Goal: Task Accomplishment & Management: Complete application form

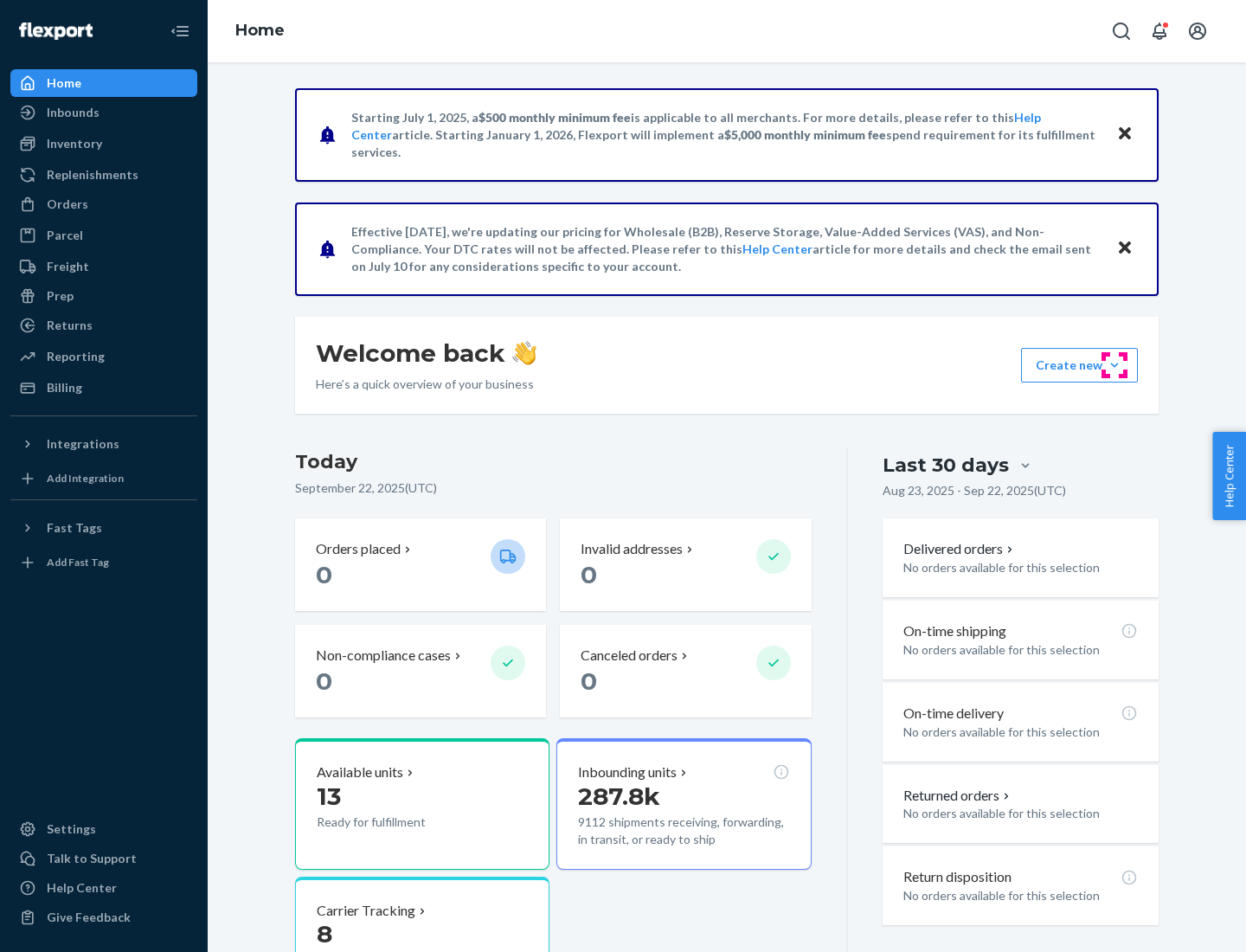
click at [1114, 365] on button "Create new Create new inbound Create new order Create new product" at bounding box center [1079, 365] width 117 height 35
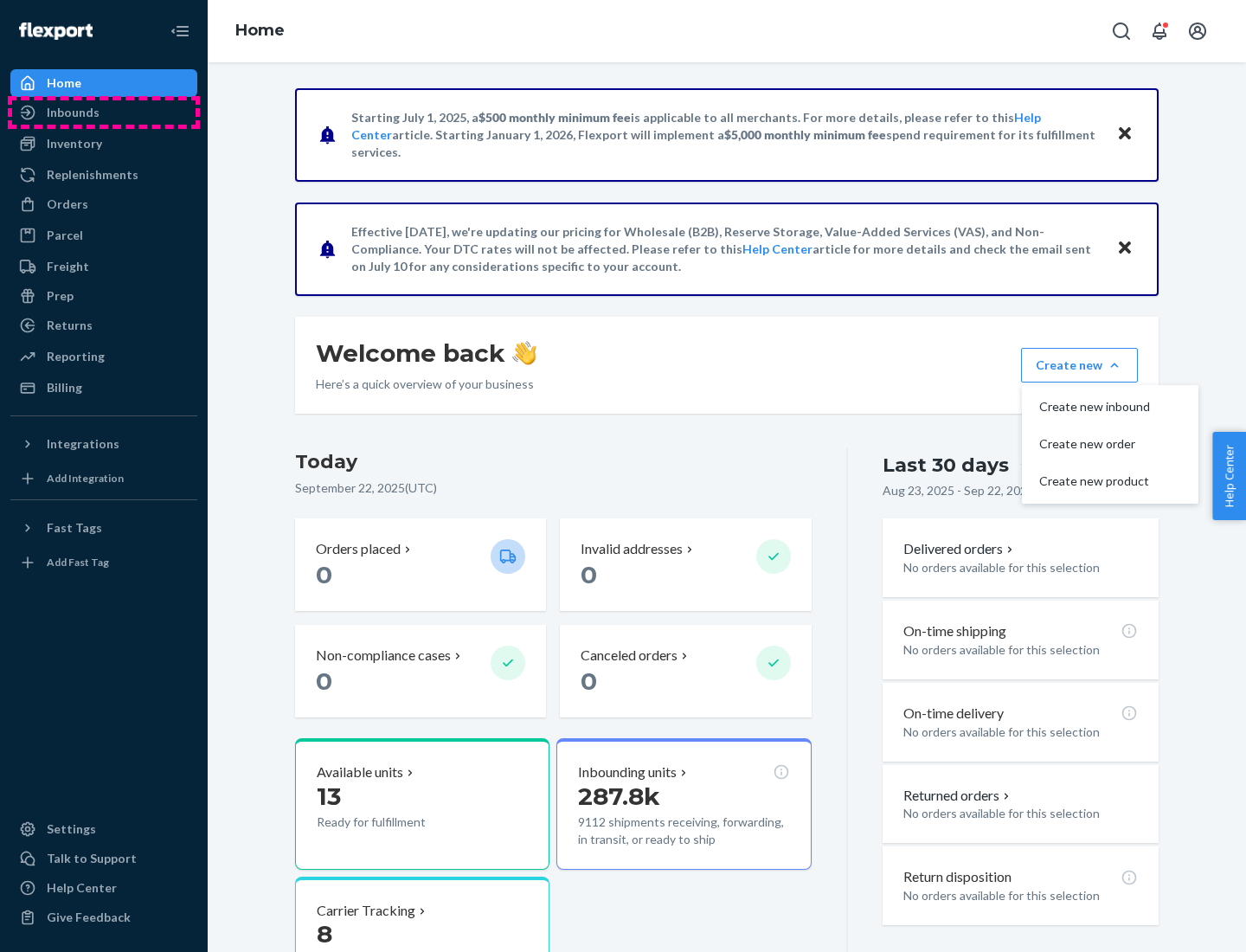
click at [104, 113] on div "Inbounds" at bounding box center [104, 113] width 183 height 25
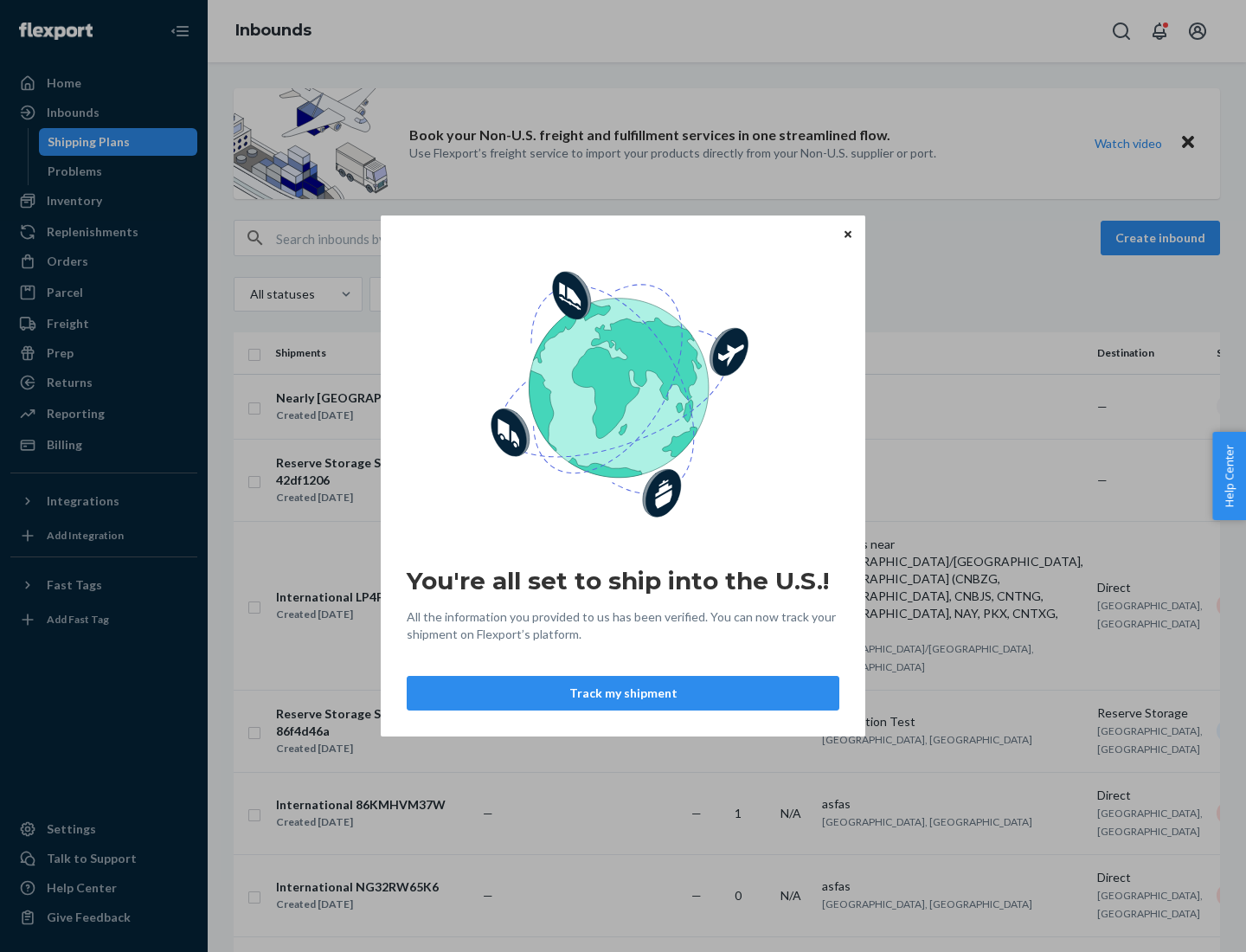
click at [623, 693] on button "Track my shipment" at bounding box center [623, 693] width 432 height 35
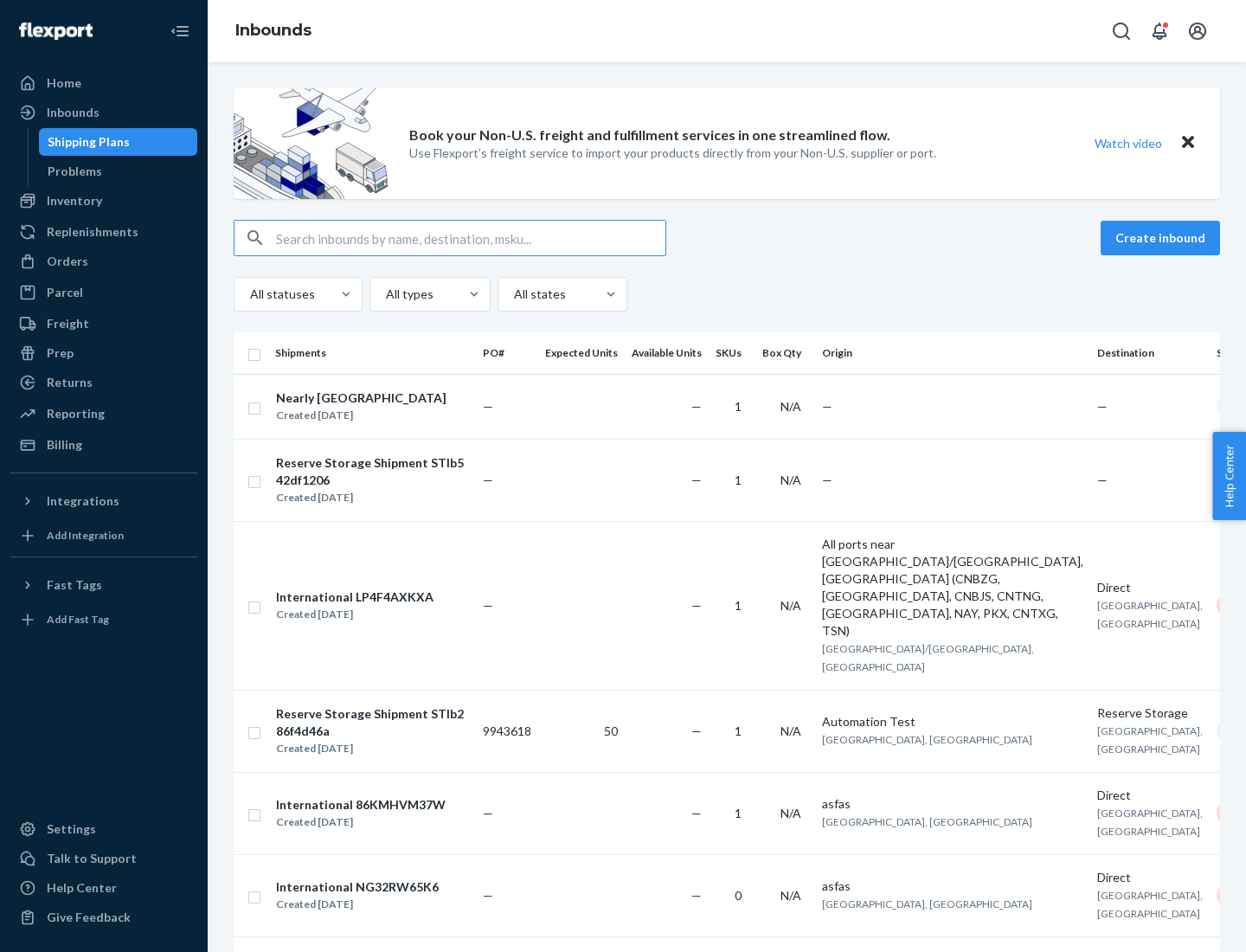
click at [1162, 238] on button "Create inbound" at bounding box center [1160, 238] width 119 height 35
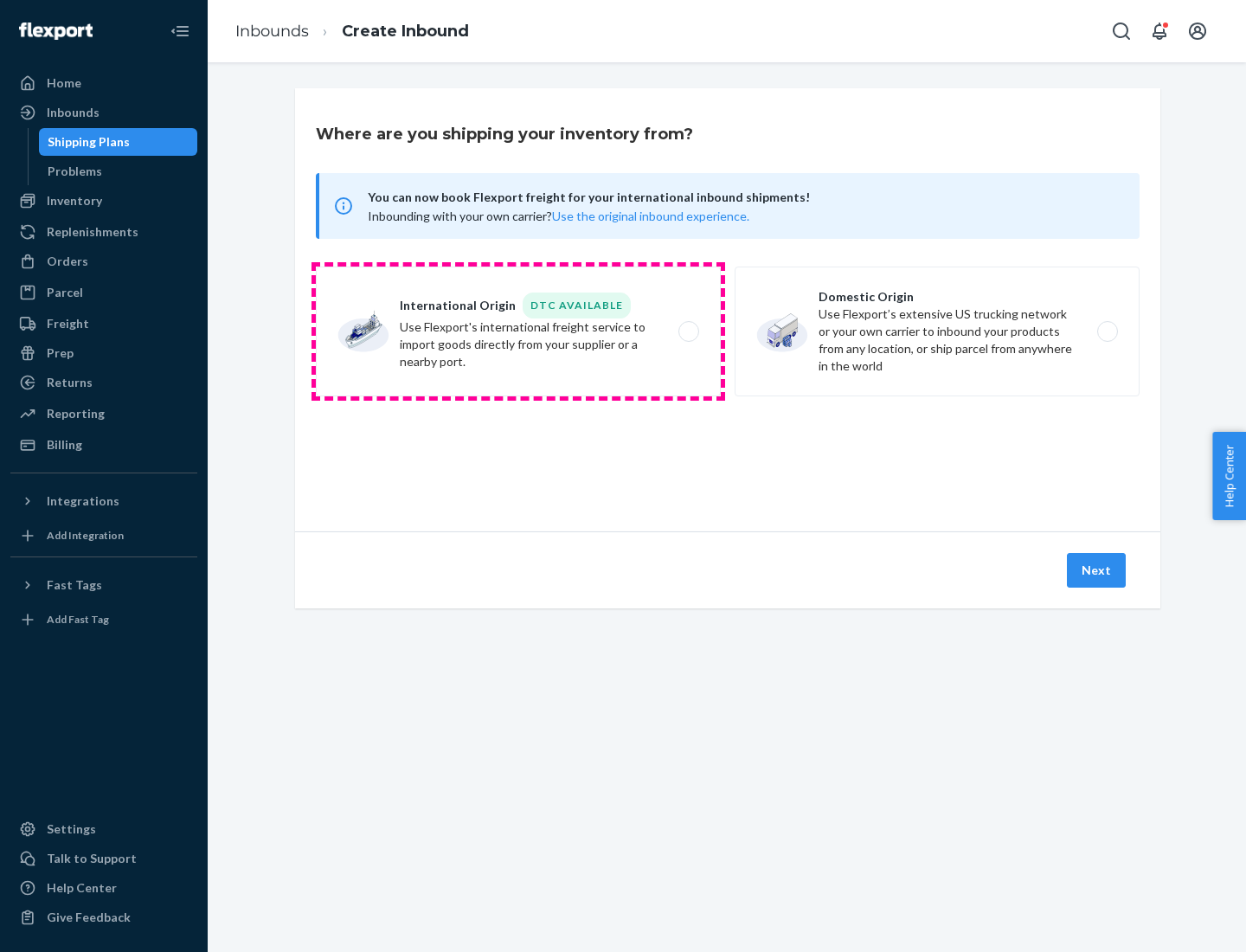
click at [519, 332] on label "International Origin DTC Available Use Flexport's international freight service…" at bounding box center [519, 331] width 405 height 130
click at [687, 332] on input "International Origin DTC Available Use Flexport's international freight service…" at bounding box center [693, 332] width 11 height 11
radio input "true"
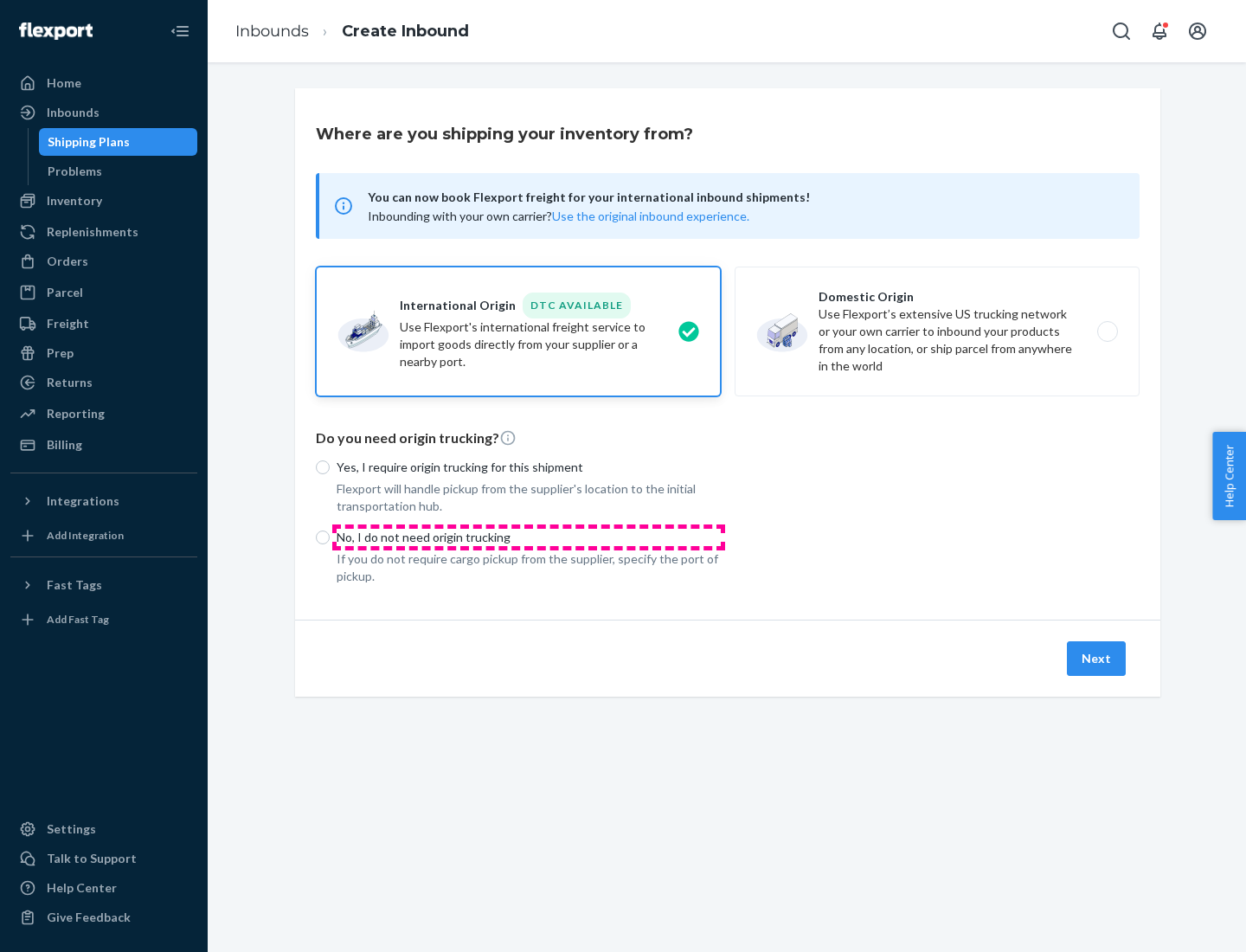
click at [529, 537] on p "No, I do not need origin trucking" at bounding box center [529, 537] width 384 height 17
click at [330, 537] on input "No, I do not need origin trucking" at bounding box center [322, 537] width 14 height 14
radio input "true"
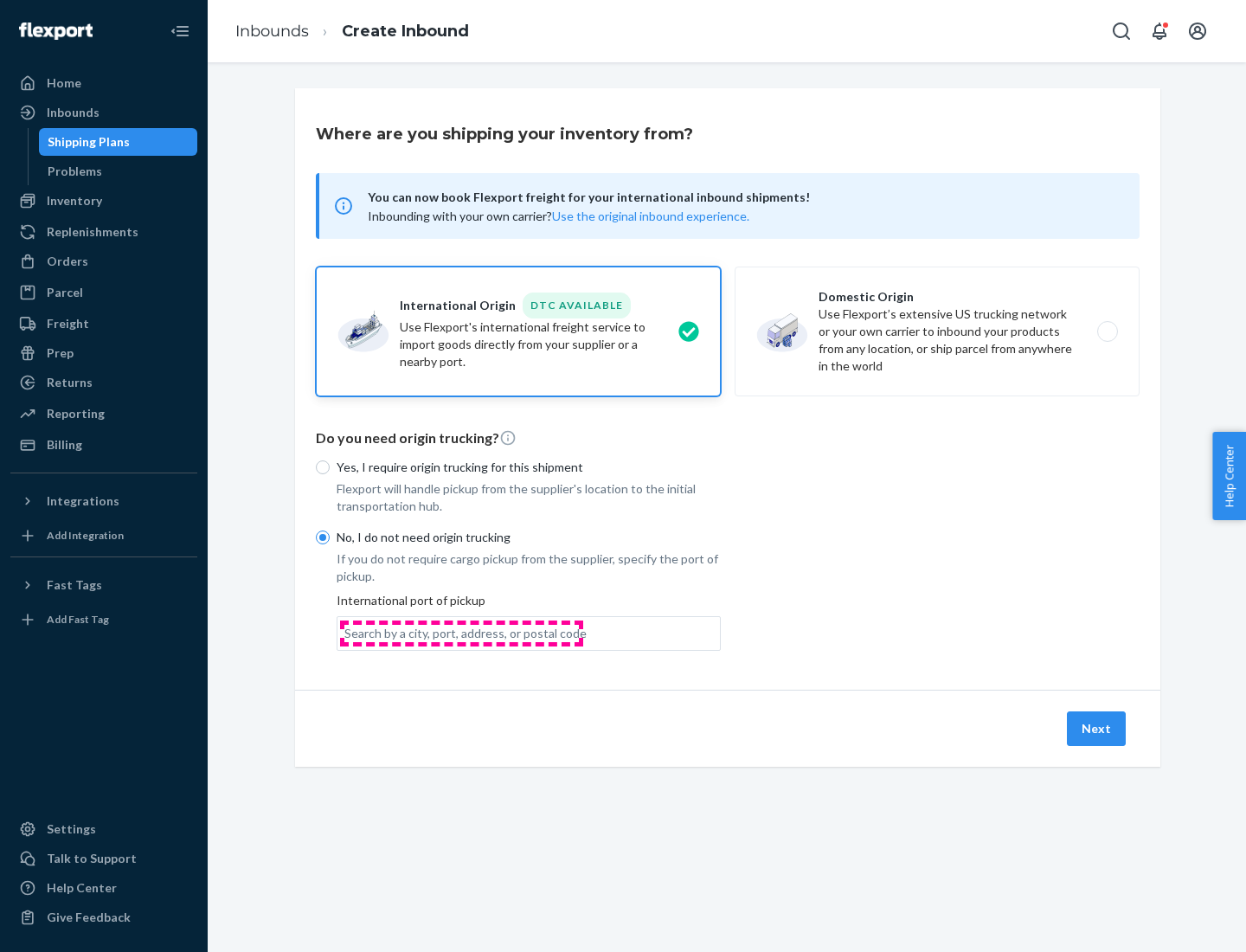
click at [461, 632] on div "Search by a city, port, address, or postal code" at bounding box center [465, 633] width 242 height 17
click at [346, 632] on input "Search by a city, port, address, or postal code" at bounding box center [345, 633] width 2 height 17
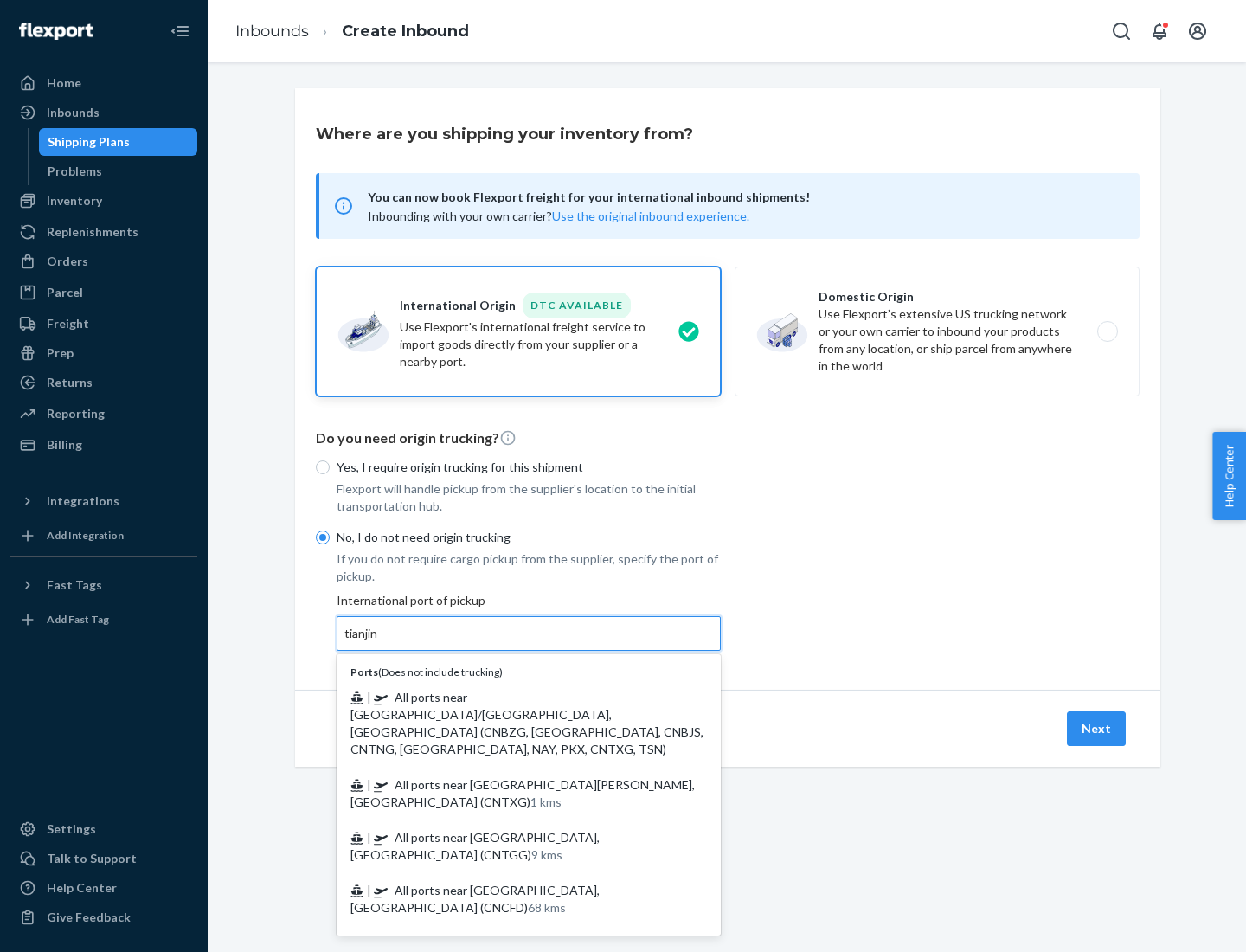
click at [511, 697] on span "| All ports near [GEOGRAPHIC_DATA]/[GEOGRAPHIC_DATA], [GEOGRAPHIC_DATA] (CNBZG,…" at bounding box center [527, 722] width 353 height 66
click at [380, 642] on input "tianjin" at bounding box center [361, 633] width 35 height 17
type input "All ports near [GEOGRAPHIC_DATA]/[GEOGRAPHIC_DATA], [GEOGRAPHIC_DATA] (CNBZG, […"
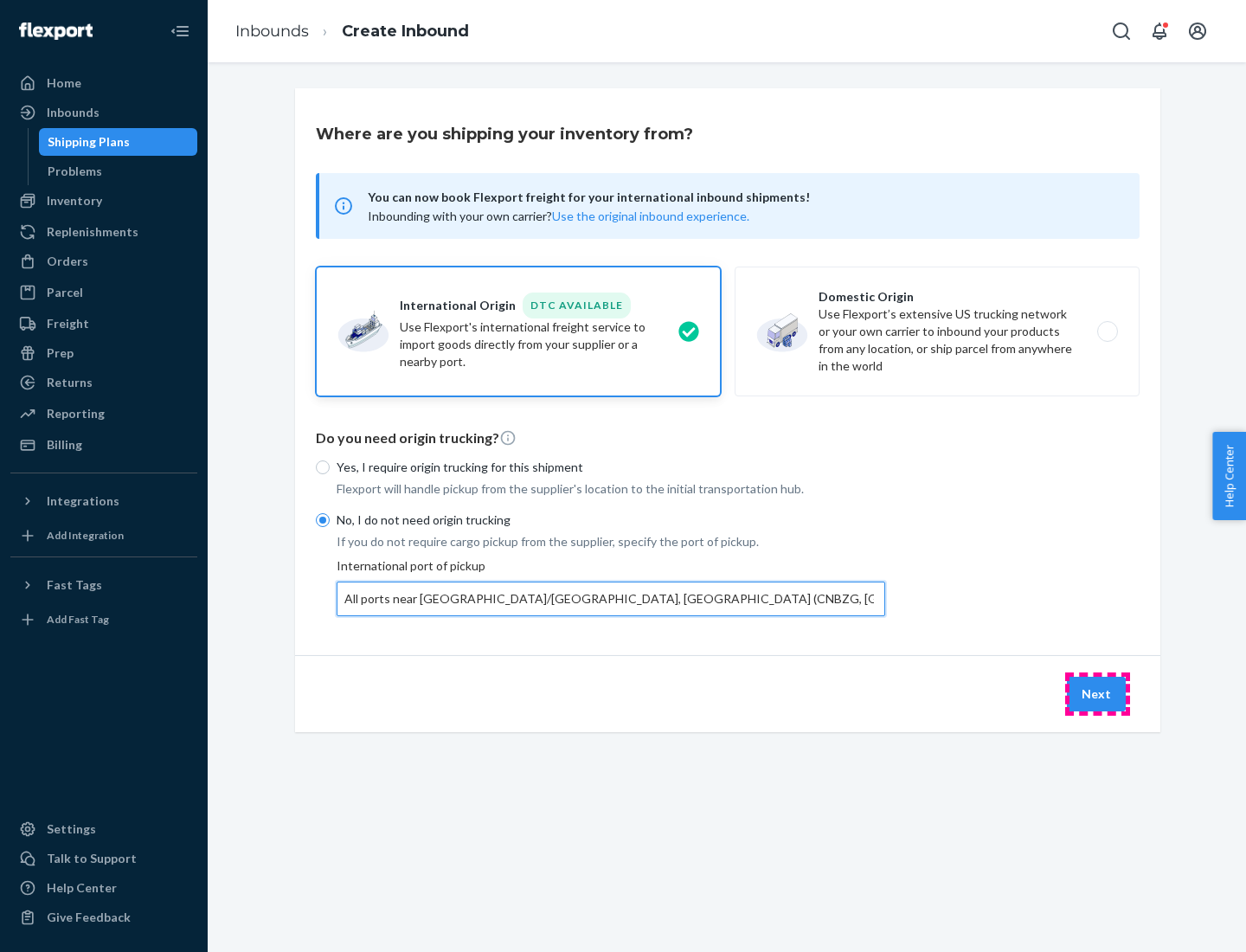
click at [1097, 693] on button "Next" at bounding box center [1096, 694] width 59 height 35
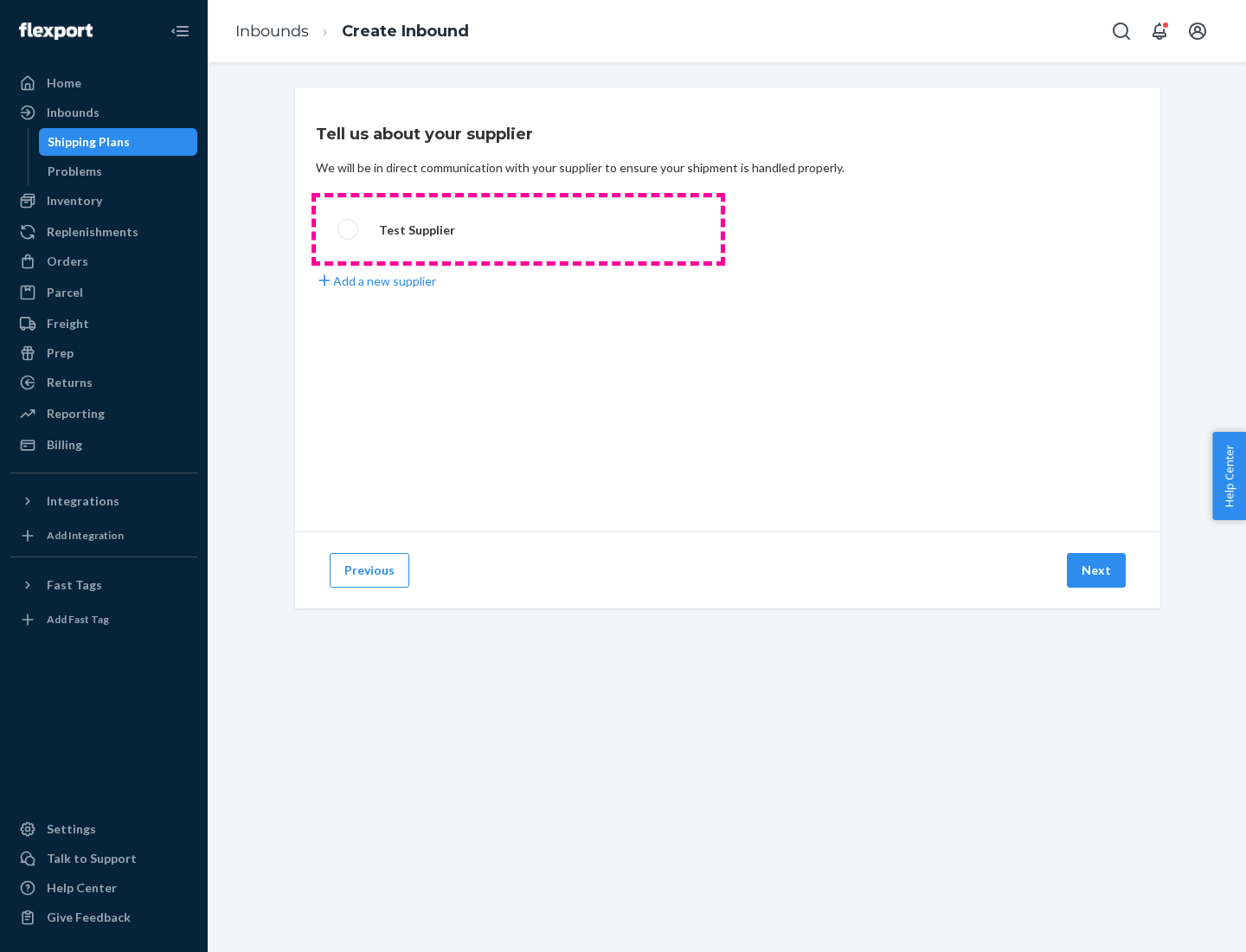
click at [519, 229] on label "Test Supplier" at bounding box center [519, 229] width 405 height 64
click at [349, 229] on input "Test Supplier" at bounding box center [343, 230] width 11 height 11
radio input "true"
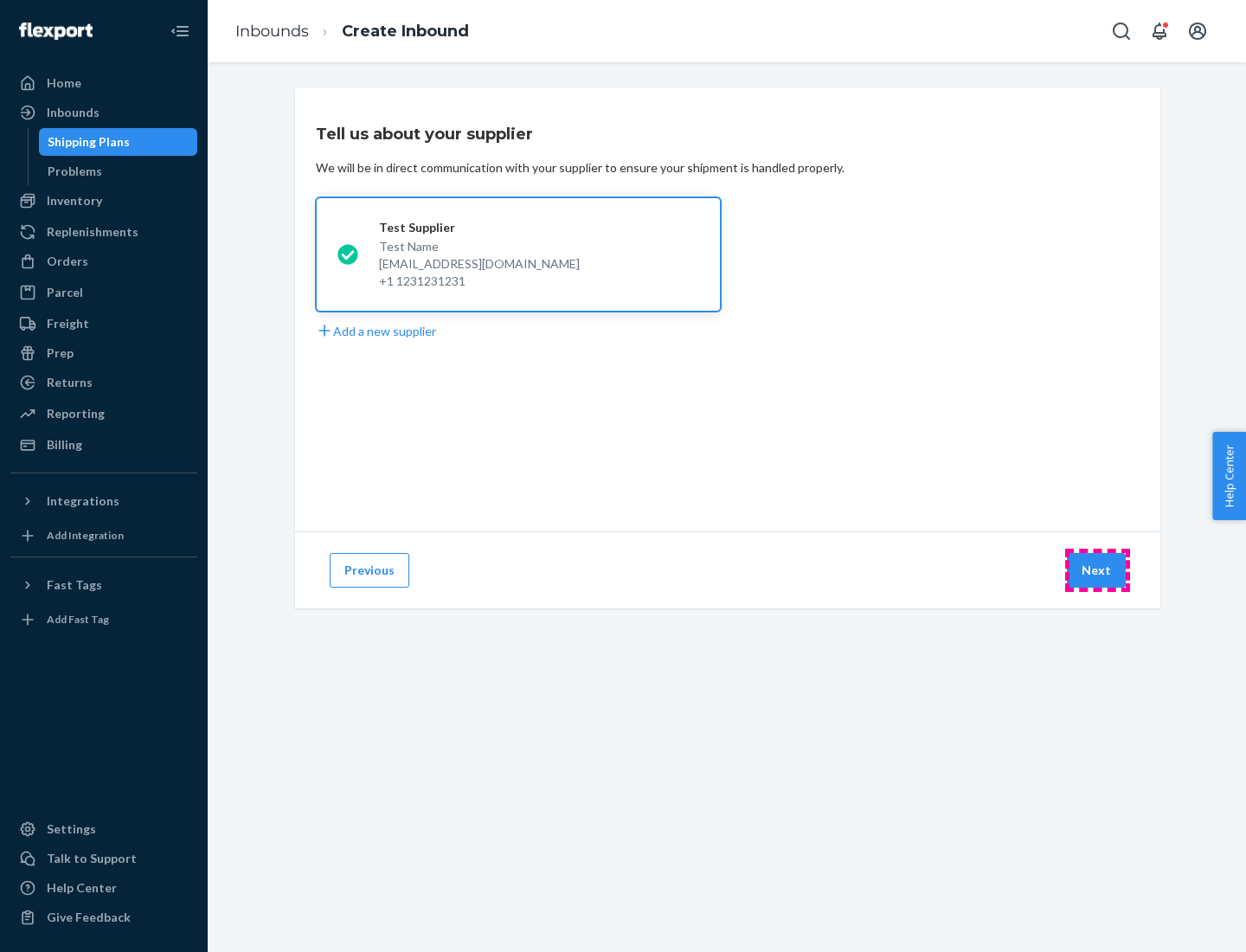
click at [1097, 570] on button "Next" at bounding box center [1096, 570] width 59 height 35
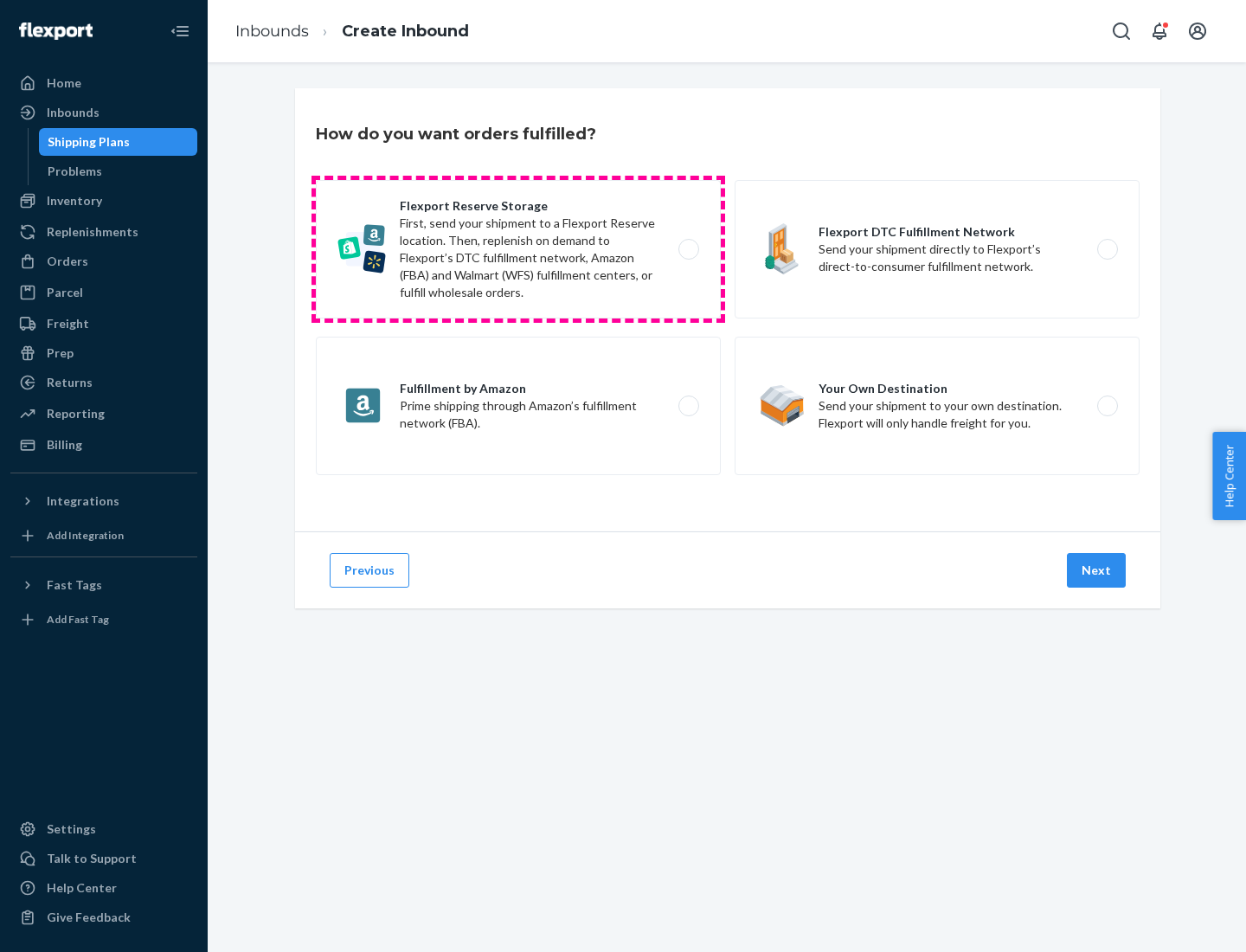
click at [519, 249] on label "Flexport Reserve Storage First, send your shipment to a Flexport Reserve locati…" at bounding box center [519, 249] width 405 height 138
click at [687, 249] on input "Flexport Reserve Storage First, send your shipment to a Flexport Reserve locati…" at bounding box center [693, 250] width 11 height 11
radio input "true"
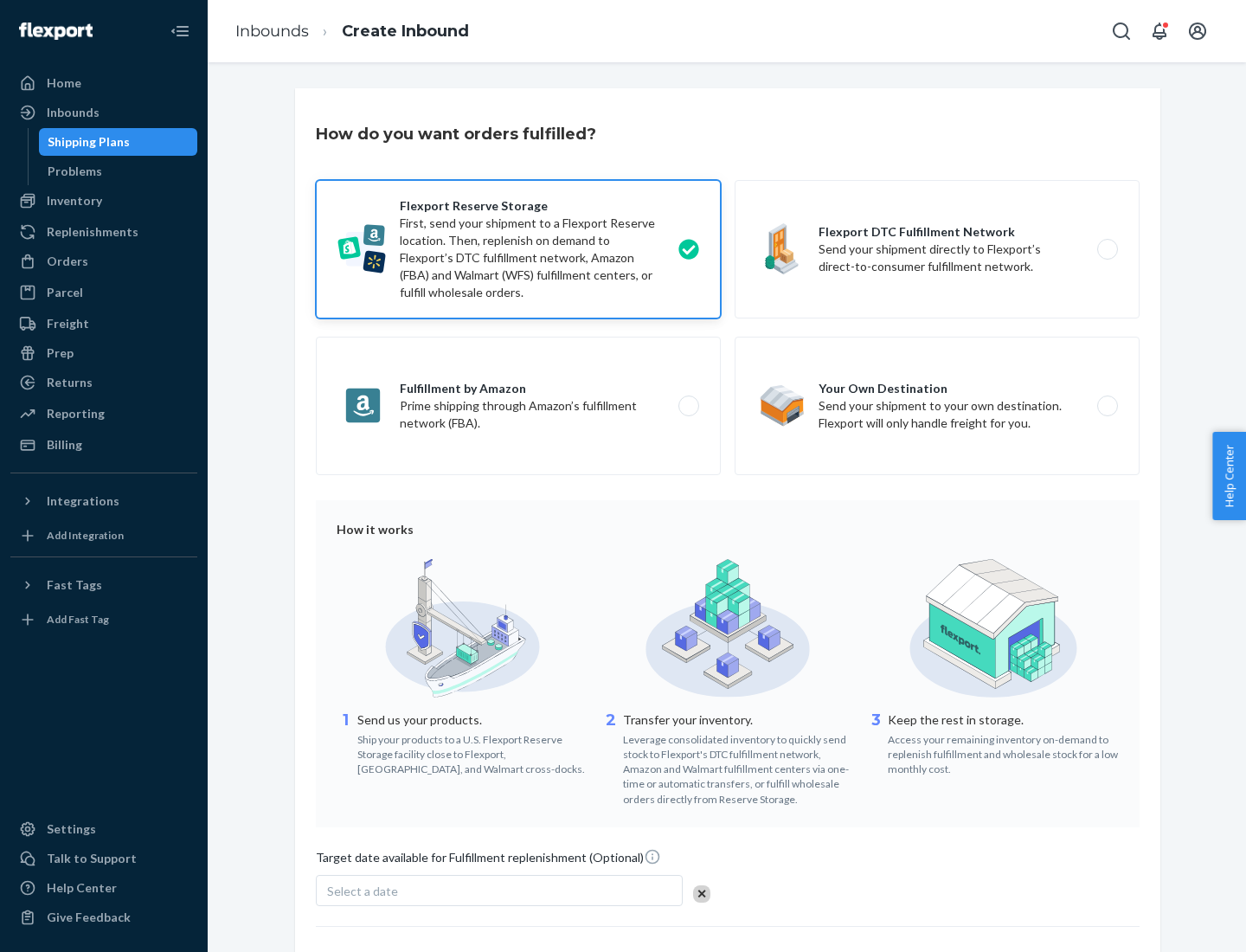
scroll to position [142, 0]
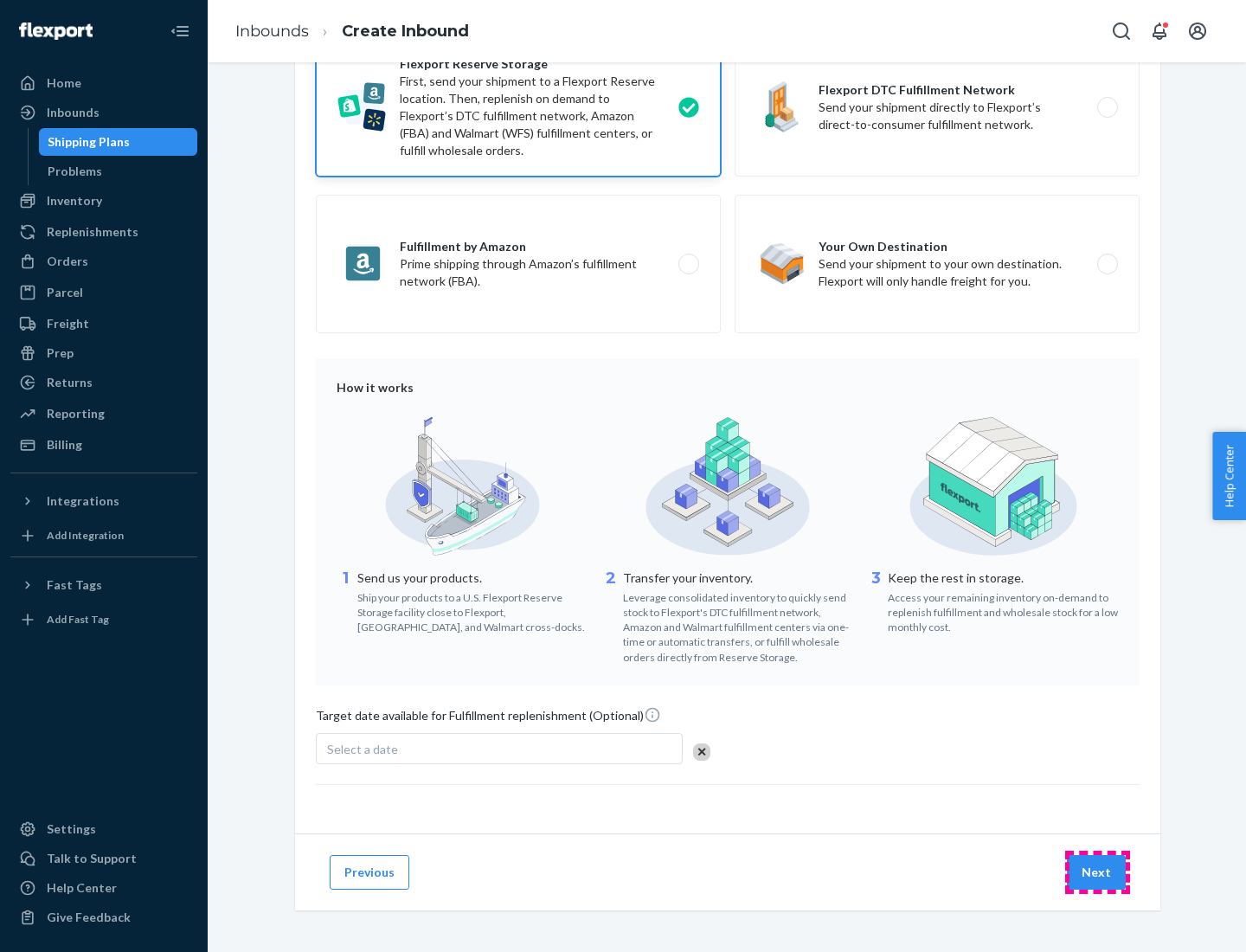
click at [1097, 871] on button "Next" at bounding box center [1096, 872] width 59 height 35
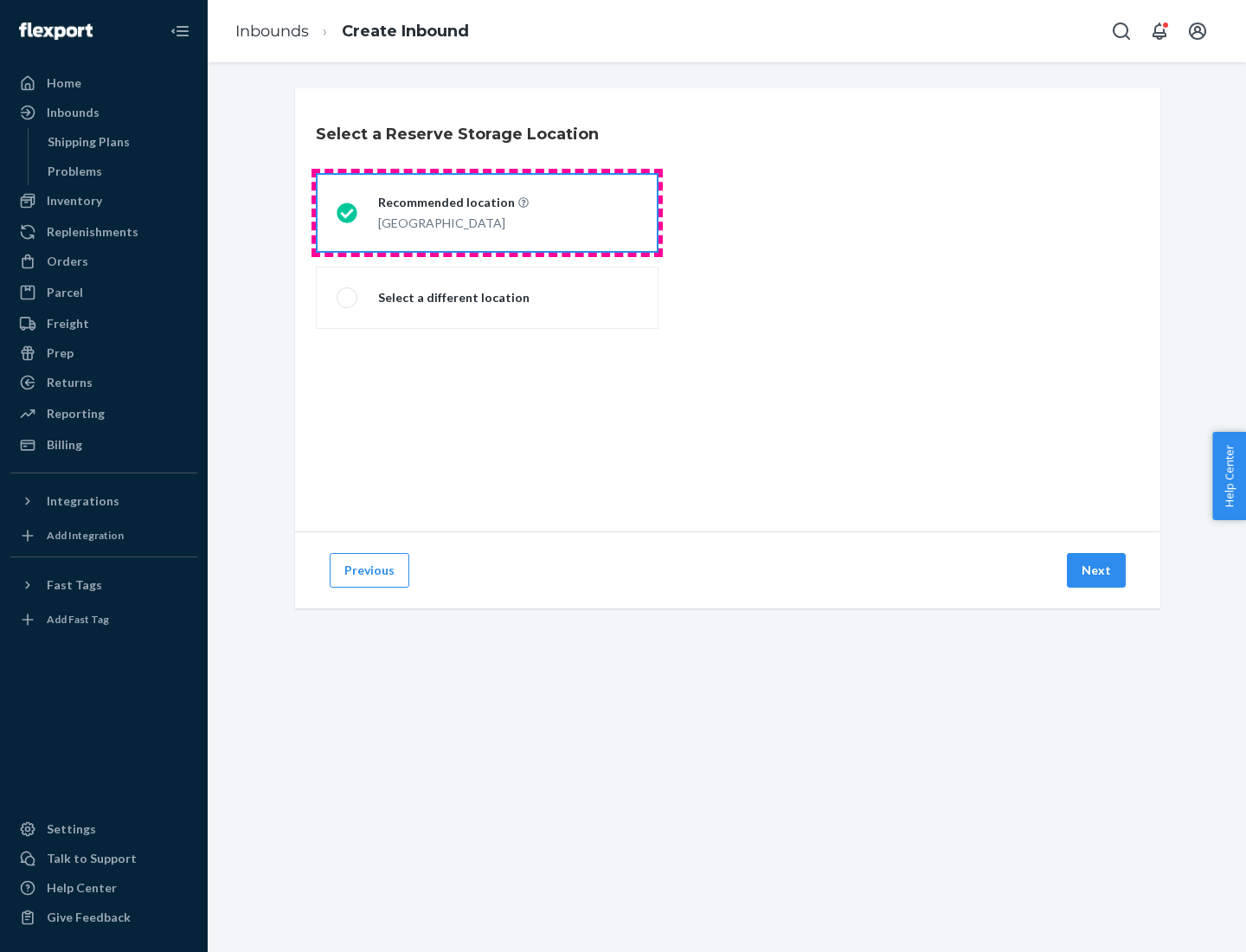
click at [487, 213] on div "[GEOGRAPHIC_DATA]" at bounding box center [453, 221] width 151 height 21
click at [348, 213] on input "Recommended location [GEOGRAPHIC_DATA]" at bounding box center [342, 213] width 11 height 11
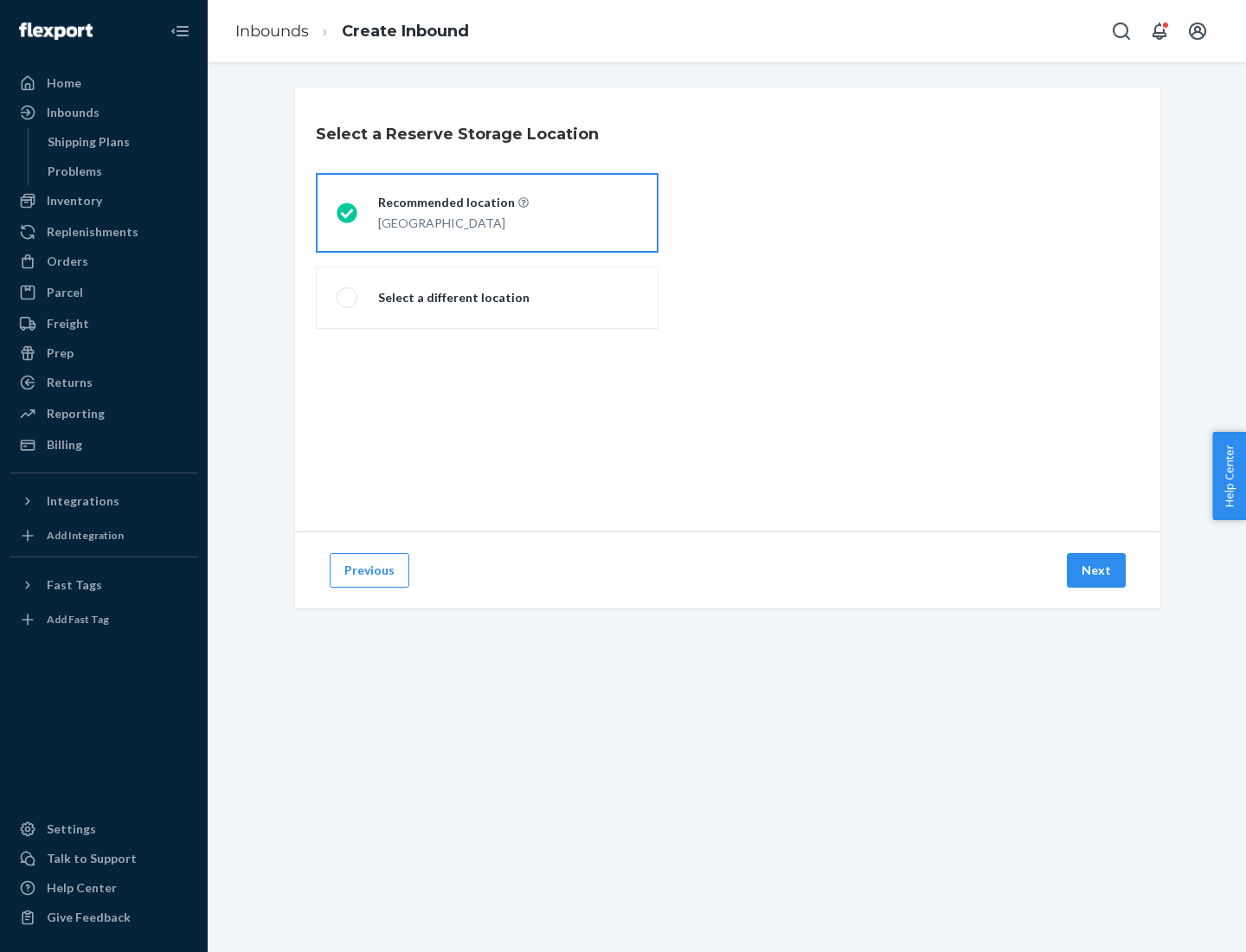
click at [1097, 570] on button "Next" at bounding box center [1096, 570] width 59 height 35
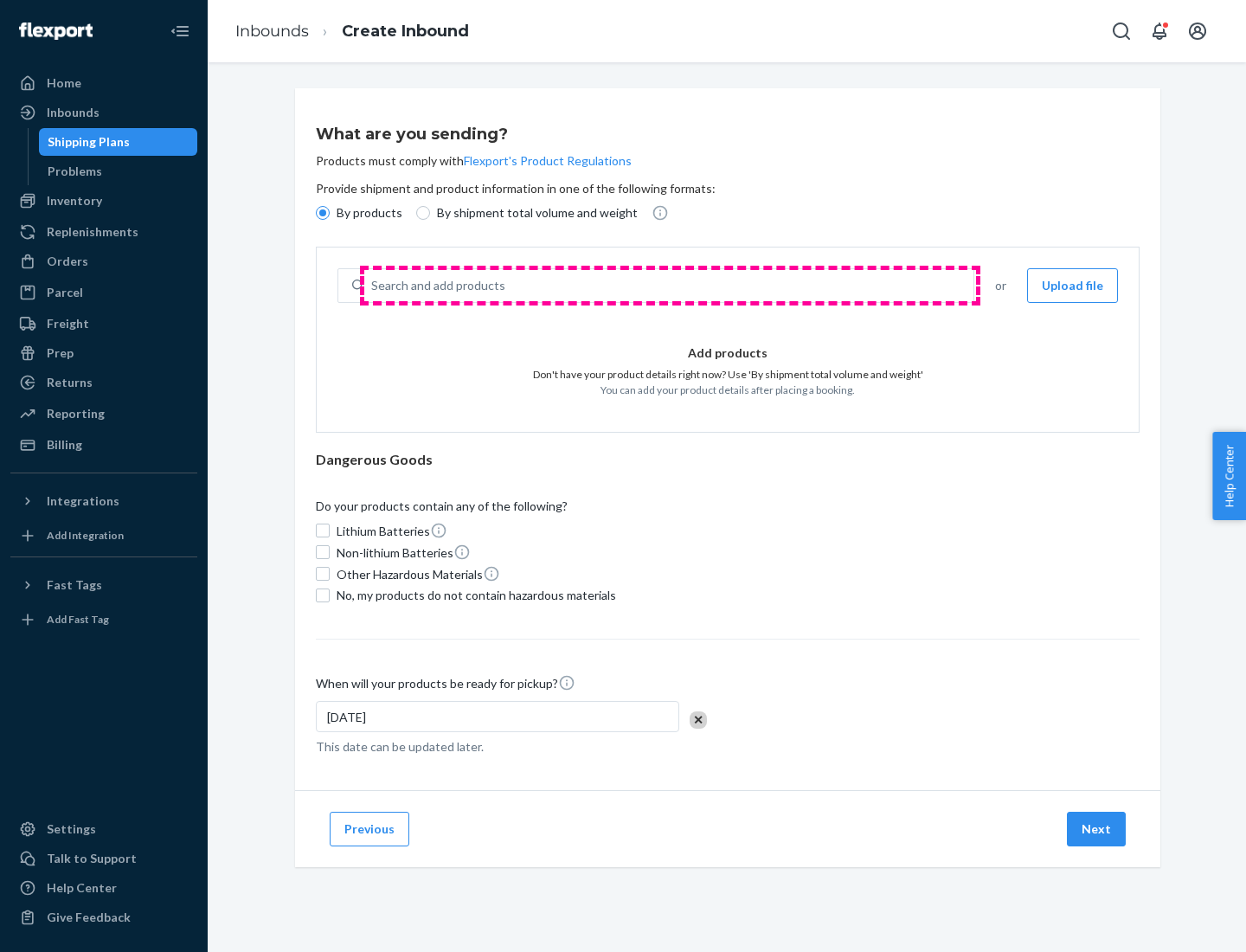
click at [669, 285] on div "Search and add products" at bounding box center [668, 285] width 609 height 31
click at [373, 285] on input "Search and add products" at bounding box center [372, 285] width 2 height 17
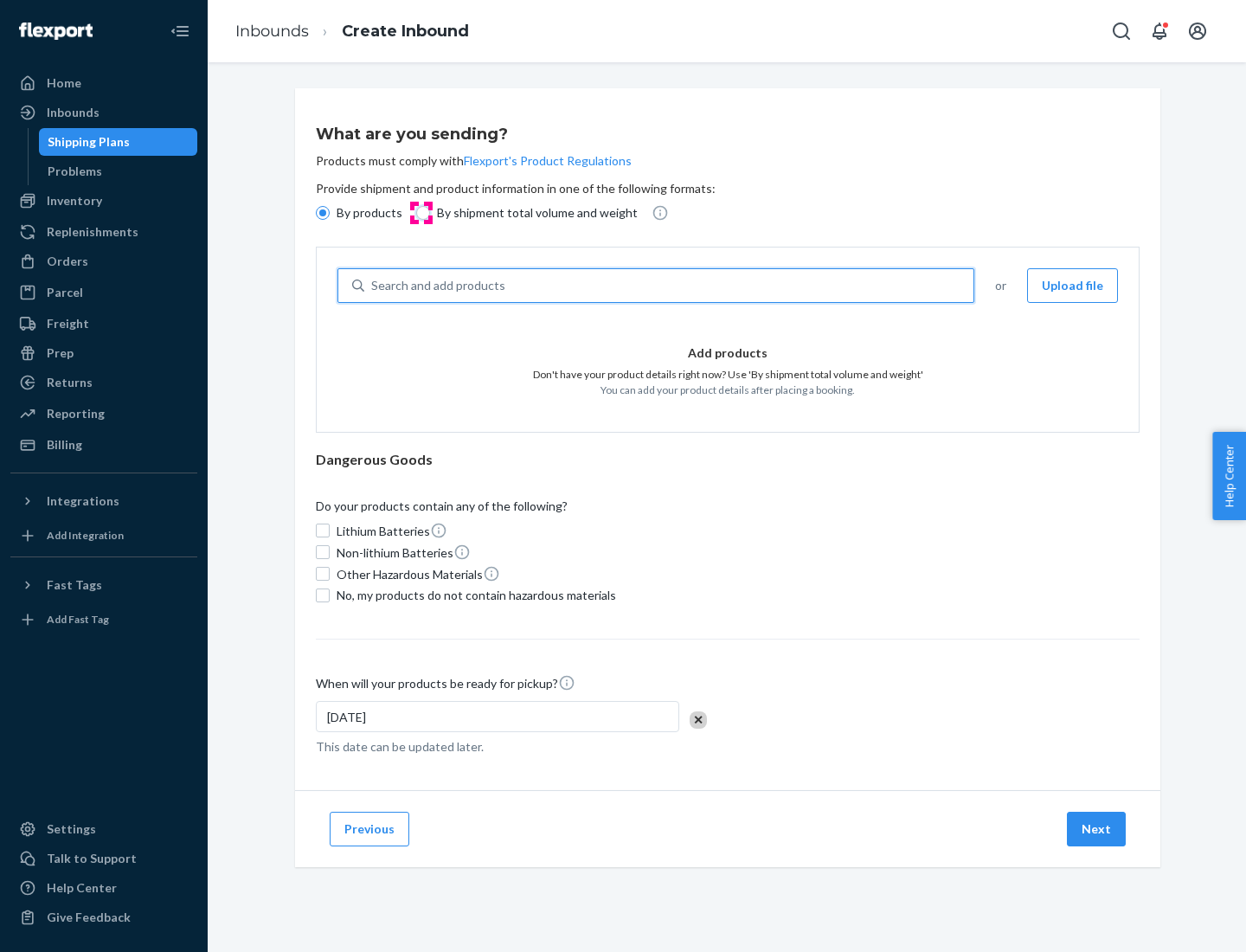
click at [420, 213] on input "By shipment total volume and weight" at bounding box center [422, 213] width 14 height 14
radio input "true"
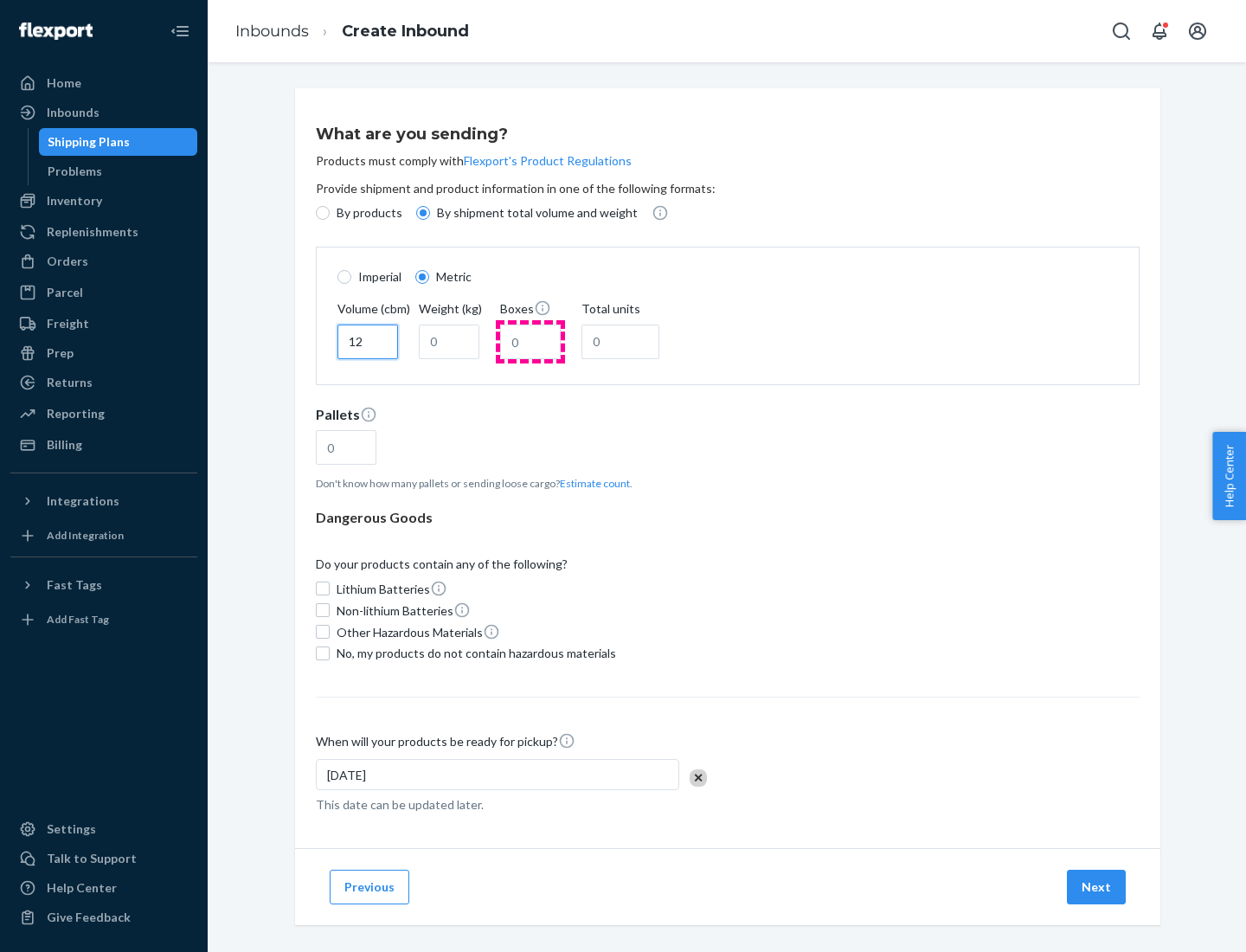
type input "12"
type input "22"
type input "222"
type input "121"
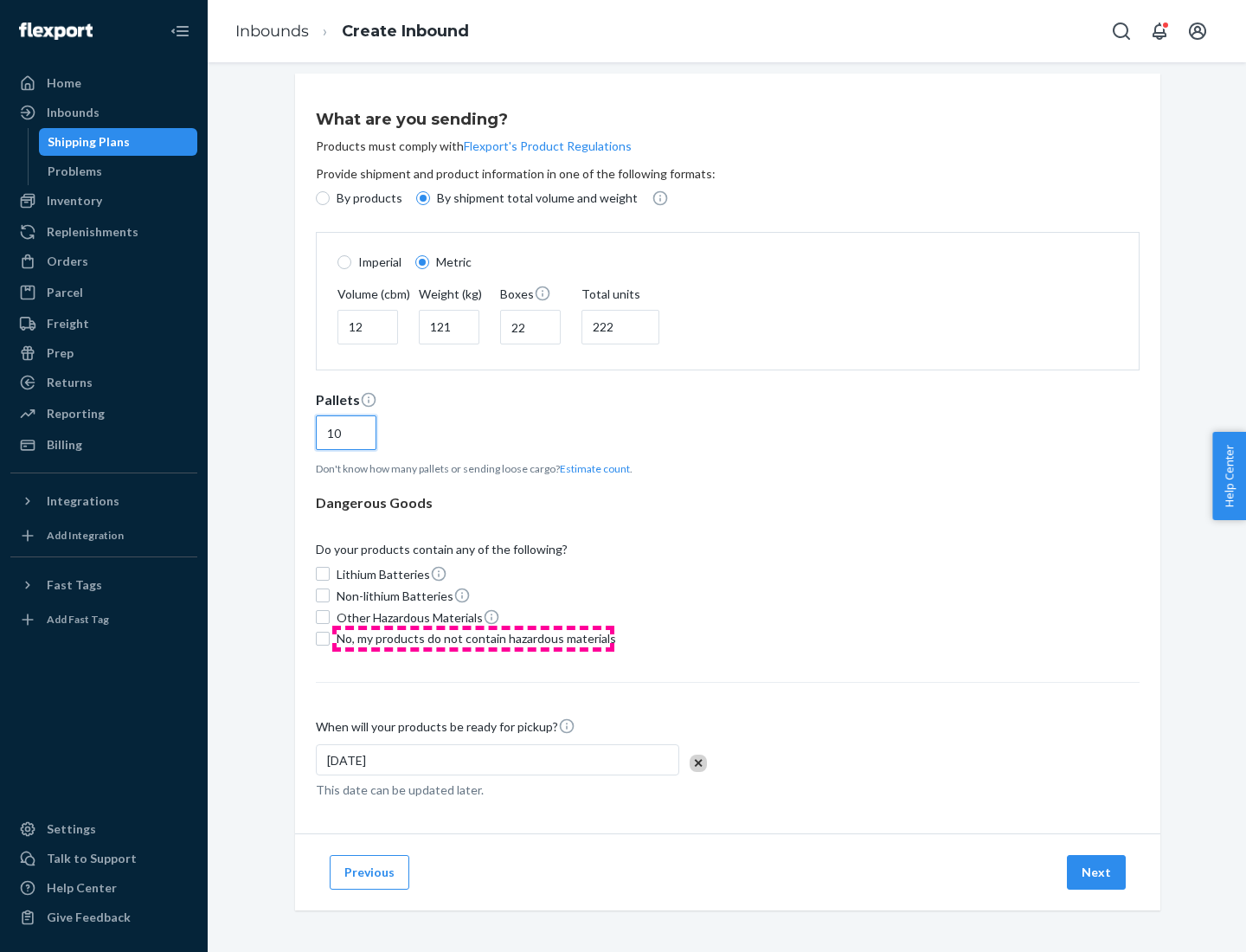
type input "10"
click at [473, 638] on span "No, my products do not contain hazardous materials" at bounding box center [477, 639] width 280 height 17
click at [330, 638] on input "No, my products do not contain hazardous materials" at bounding box center [322, 638] width 14 height 14
checkbox input "true"
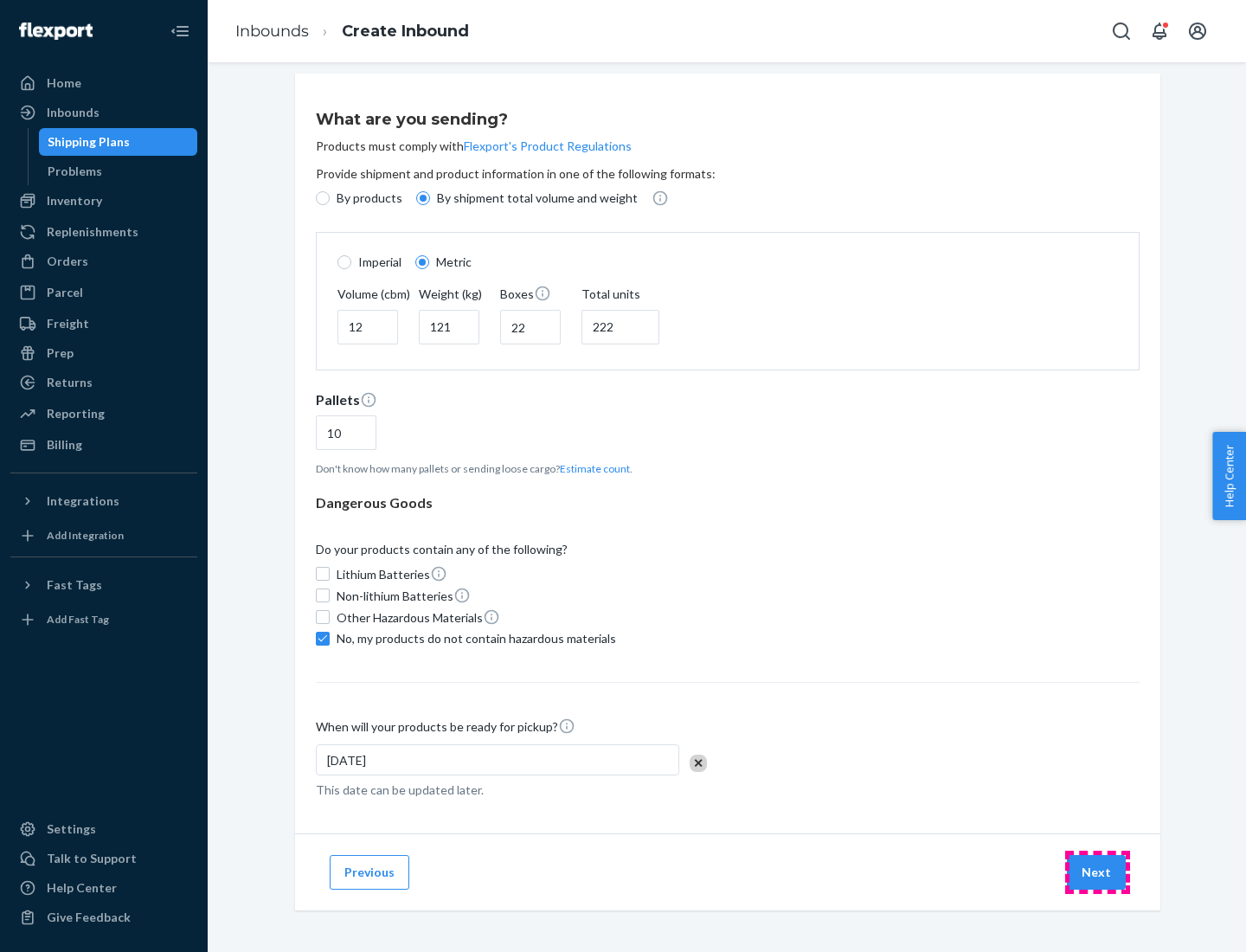
click at [1097, 871] on button "Next" at bounding box center [1096, 872] width 59 height 35
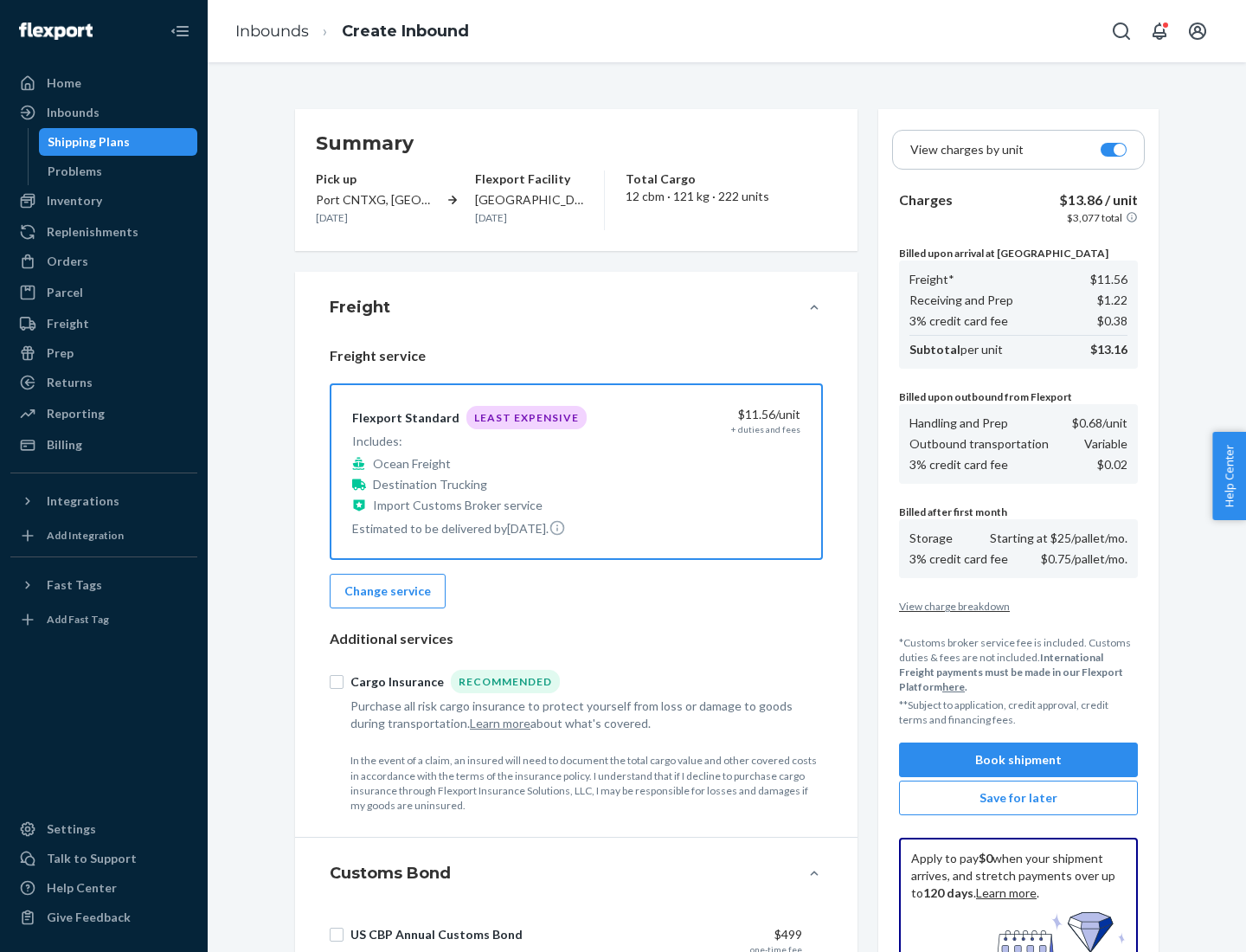
scroll to position [253, 0]
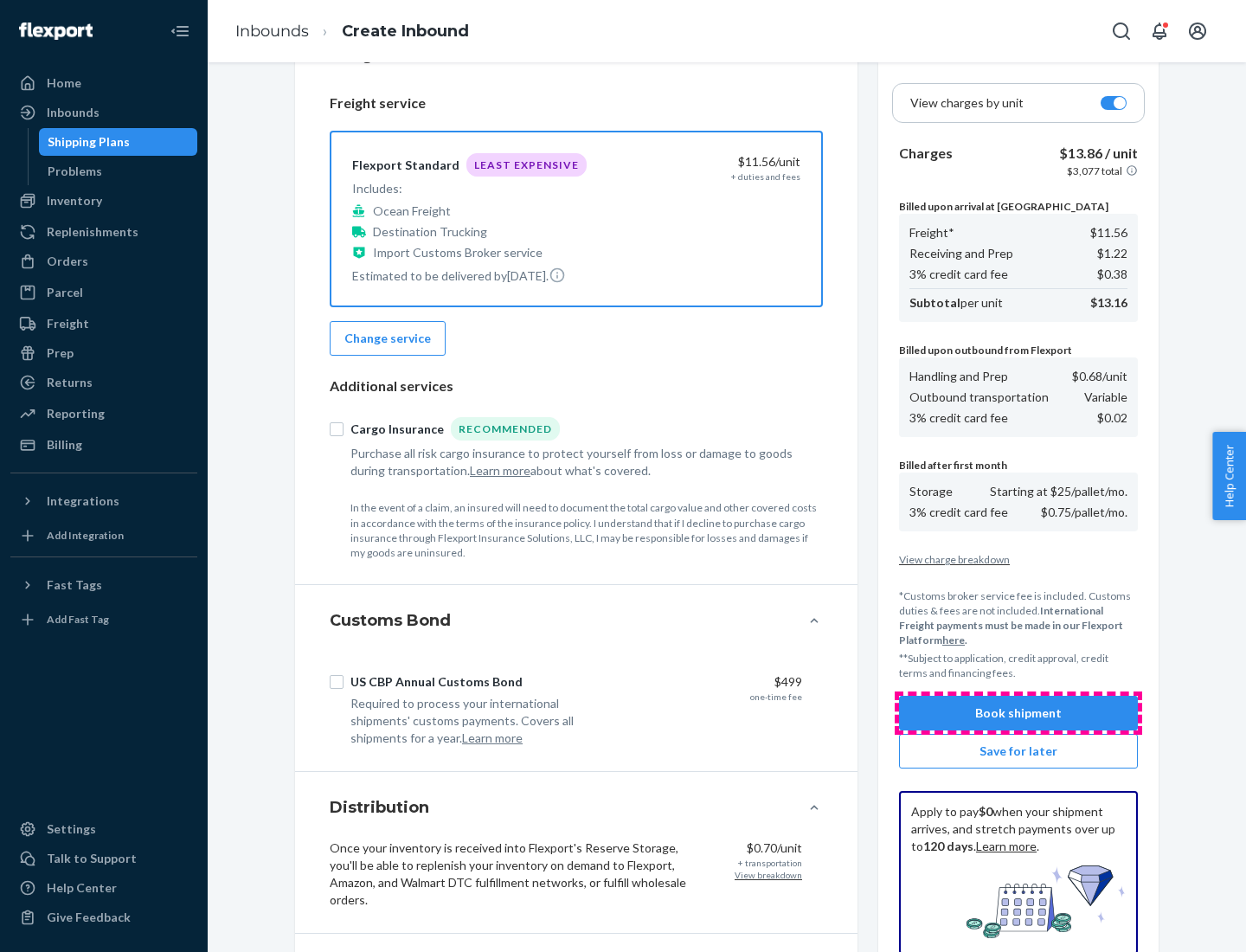
click at [1018, 713] on button "Book shipment" at bounding box center [1018, 713] width 239 height 35
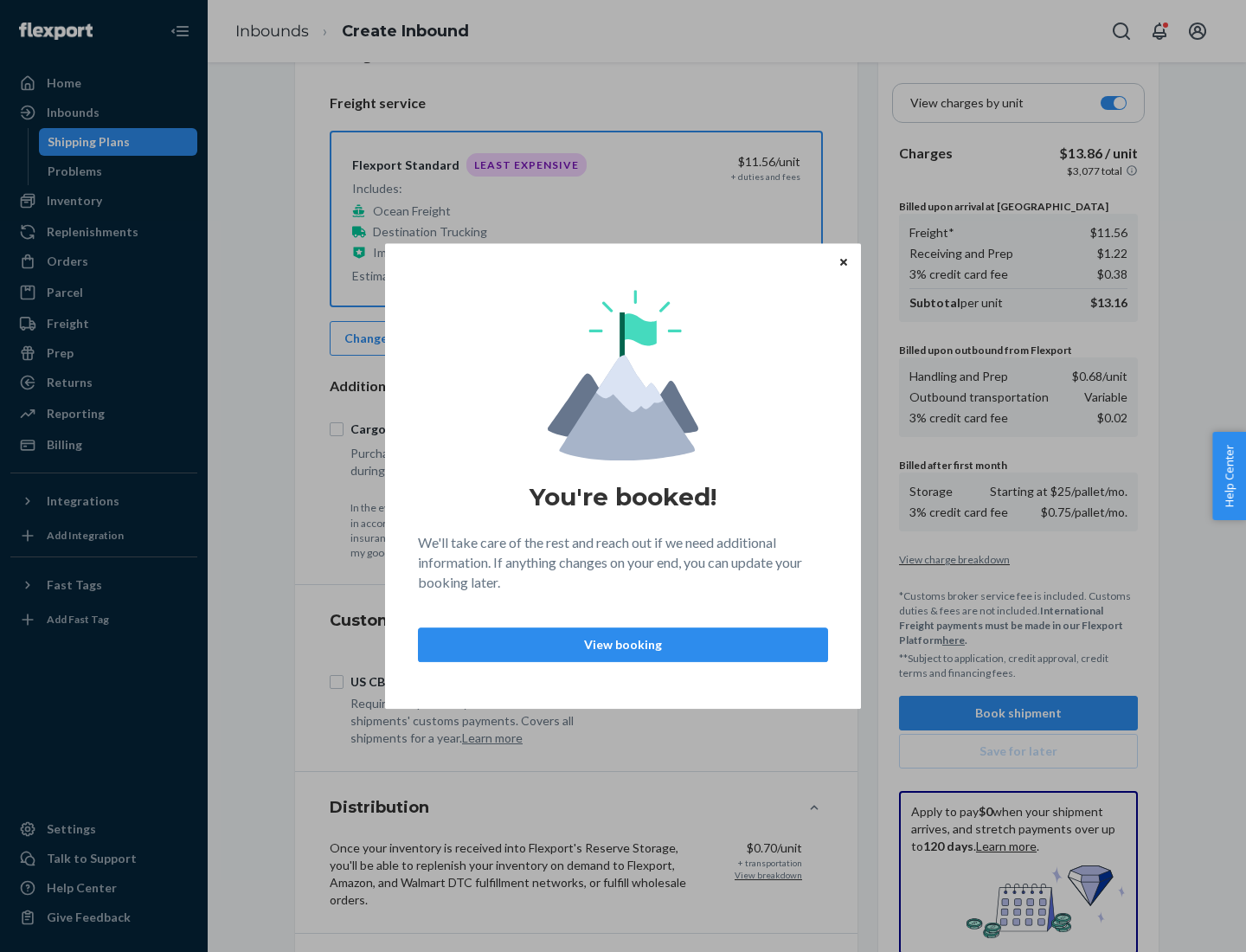
click at [623, 644] on p "View booking" at bounding box center [622, 644] width 381 height 17
